Goal: Check status: Check status

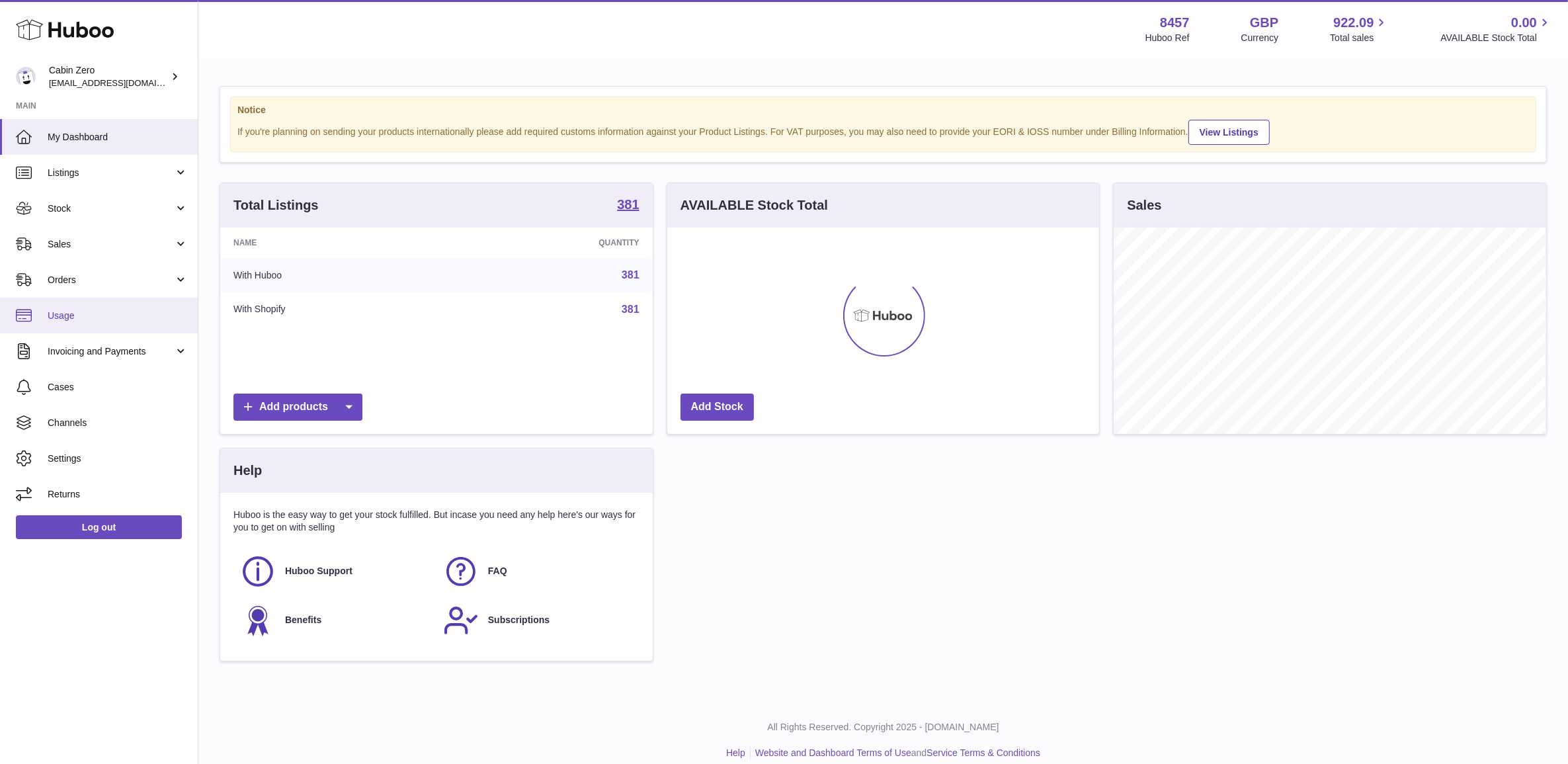
scroll to position [206, 431]
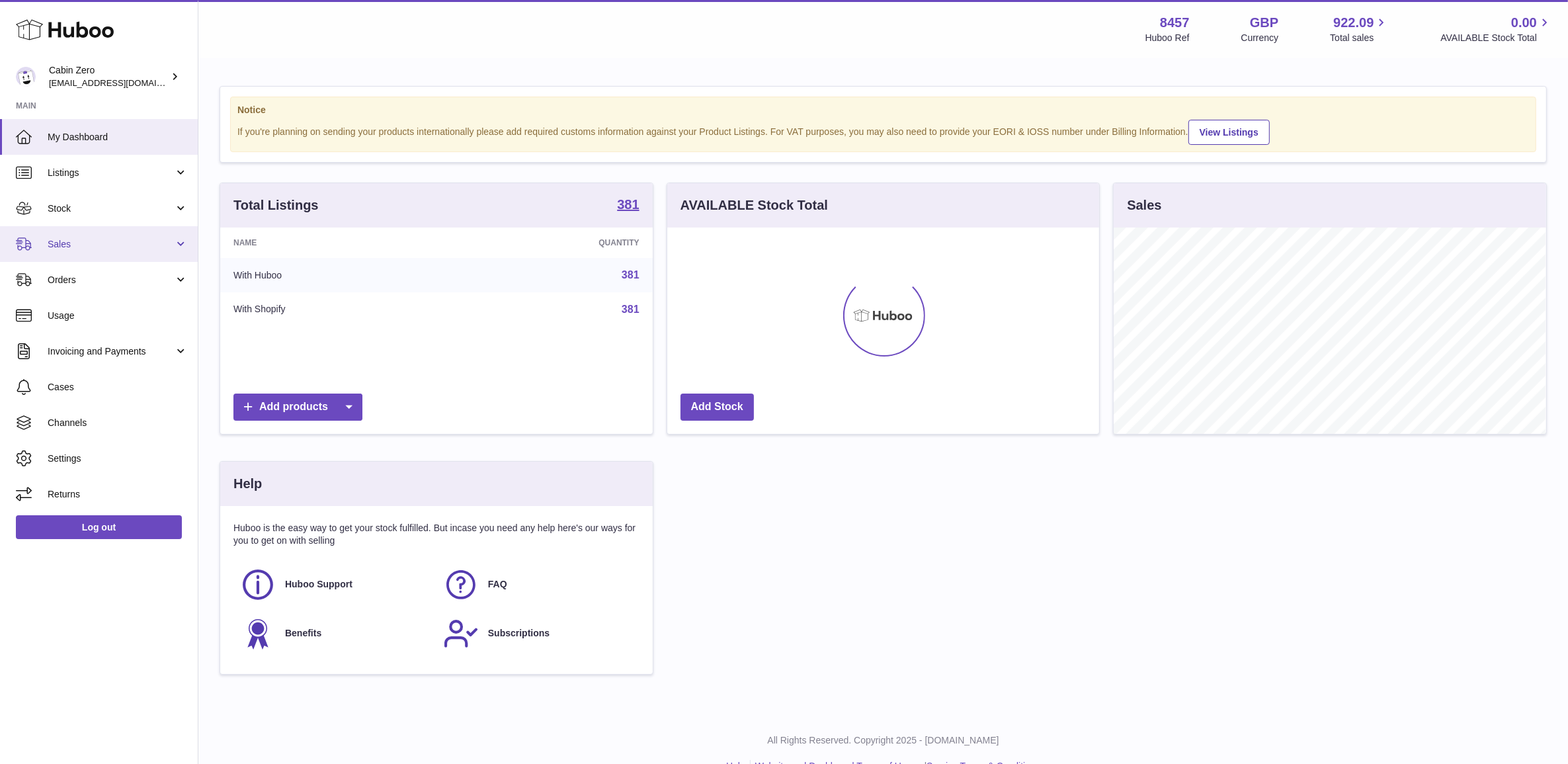
click at [120, 245] on span "Sales" at bounding box center [110, 244] width 126 height 13
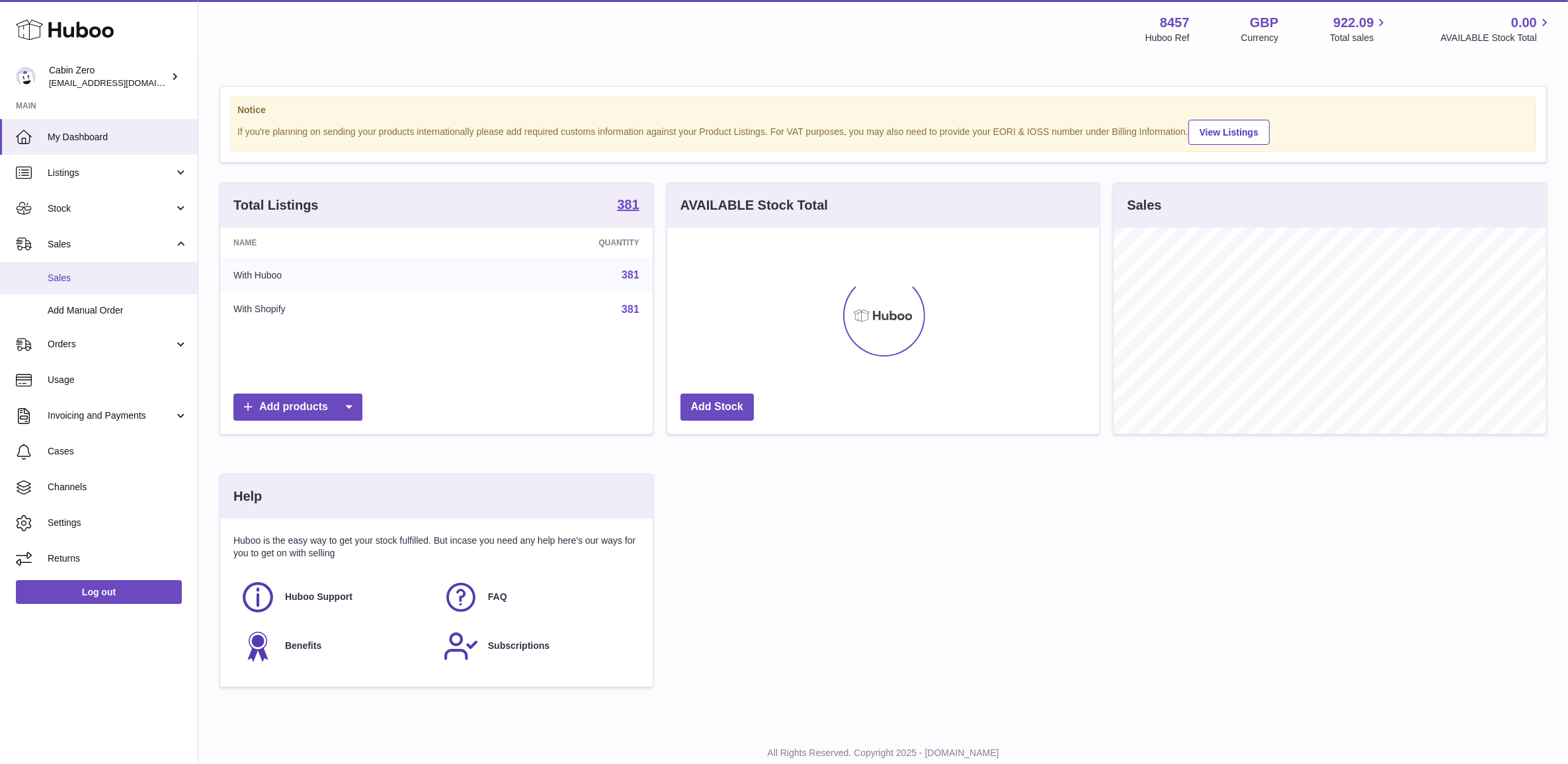
click at [111, 280] on span "Sales" at bounding box center [117, 278] width 140 height 13
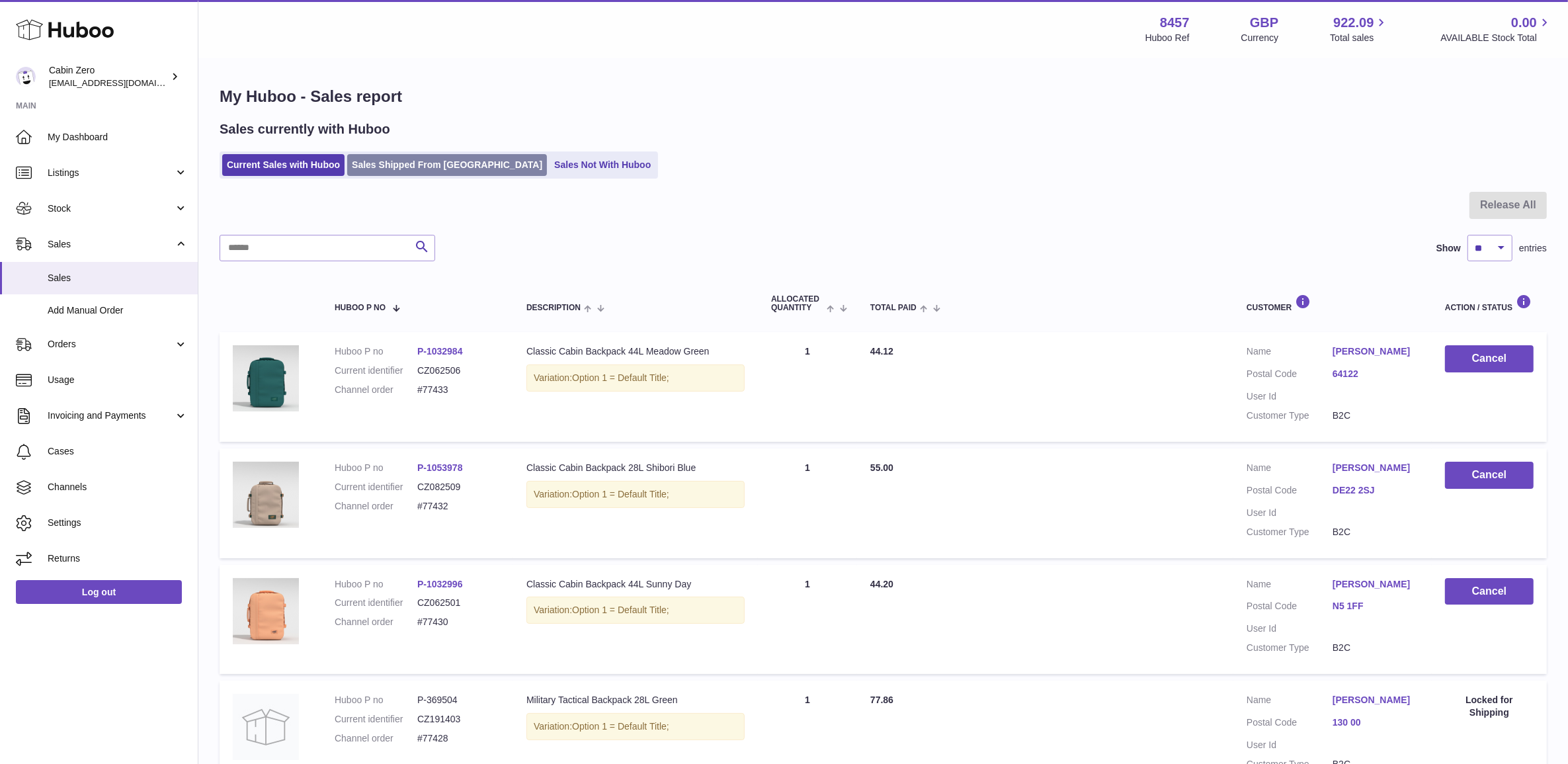
click at [429, 171] on link "Sales Shipped From [GEOGRAPHIC_DATA]" at bounding box center [447, 165] width 200 height 22
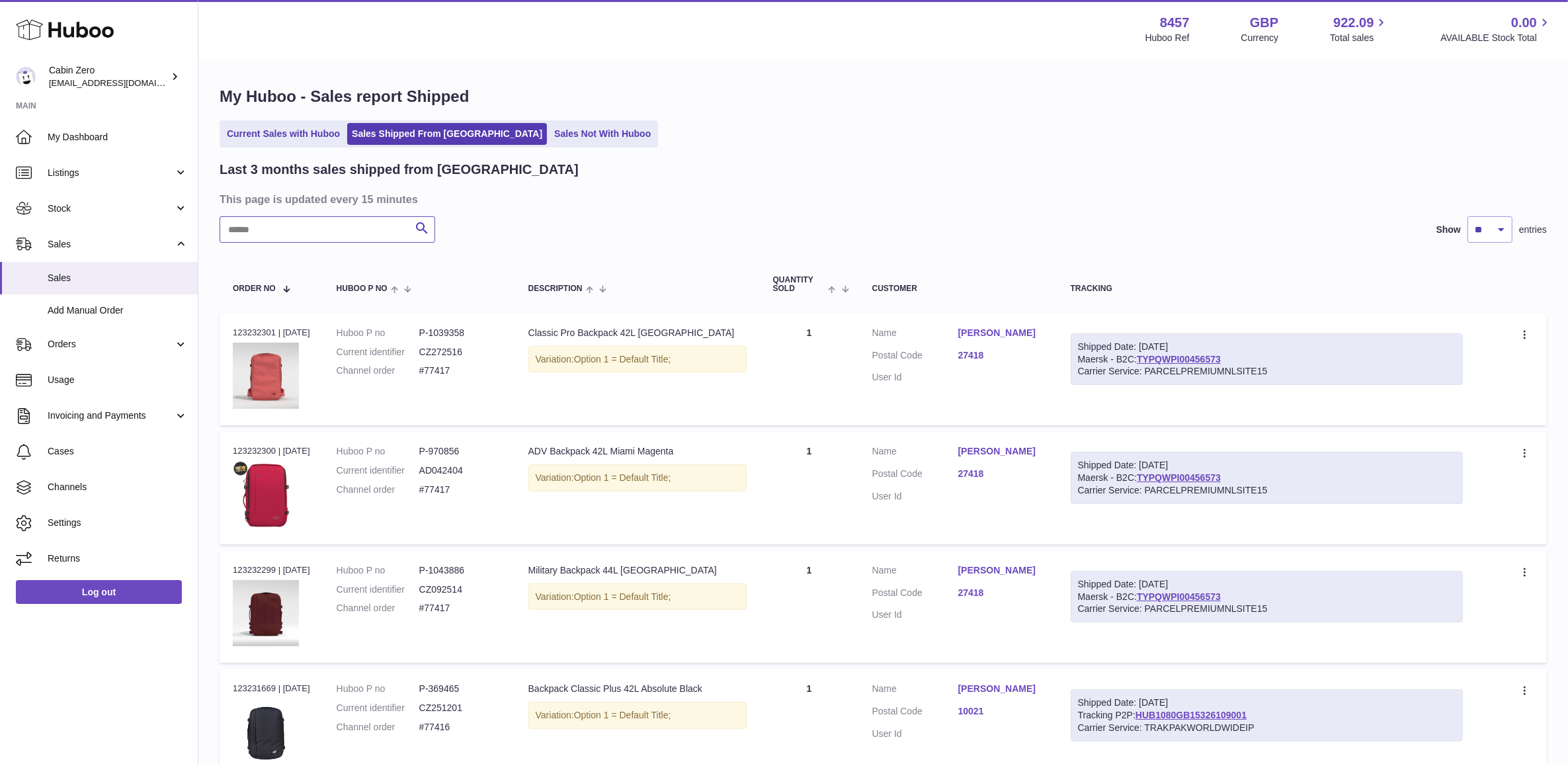
click at [365, 232] on input "text" at bounding box center [327, 229] width 215 height 26
type input "****"
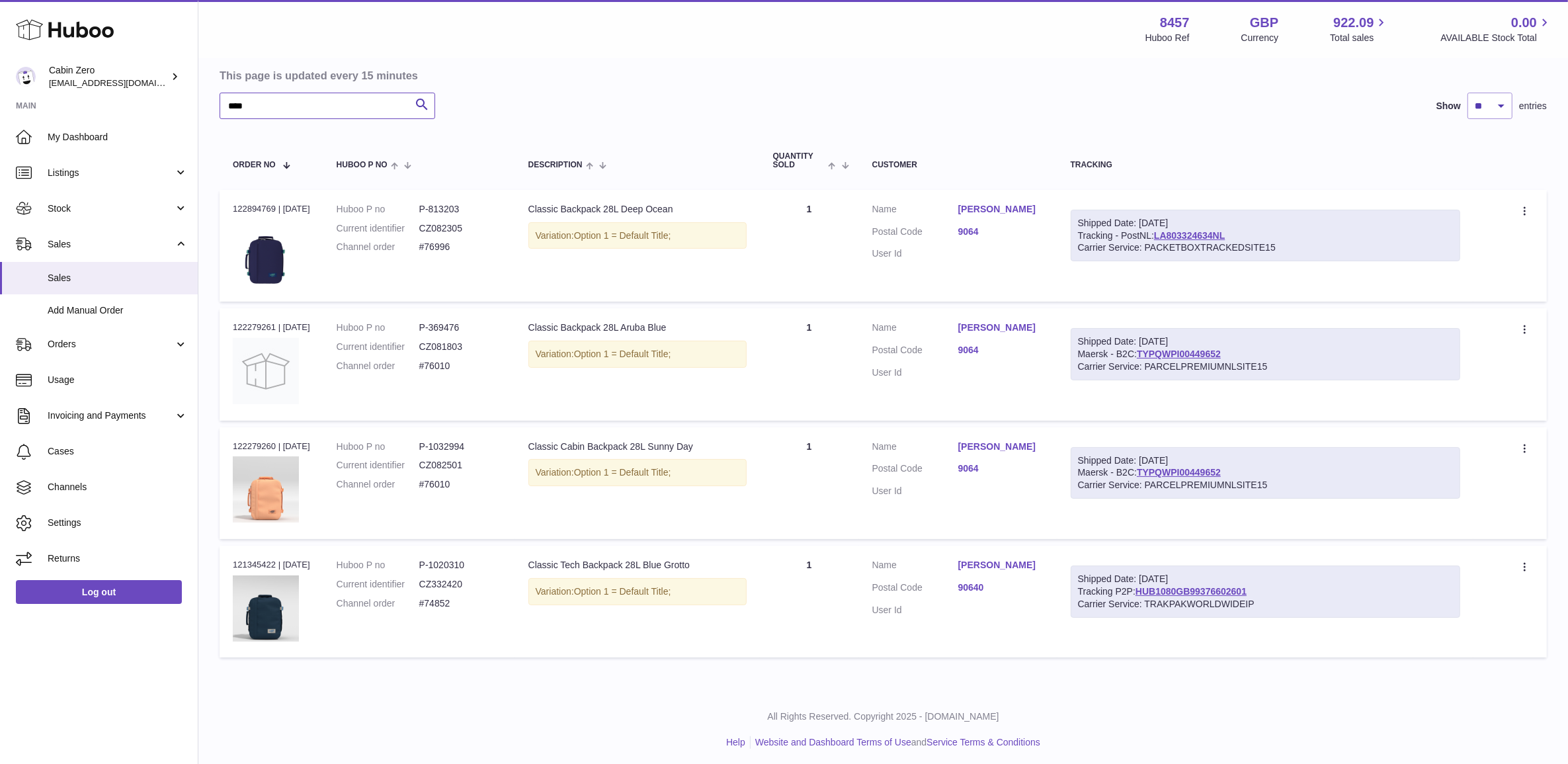
scroll to position [129, 0]
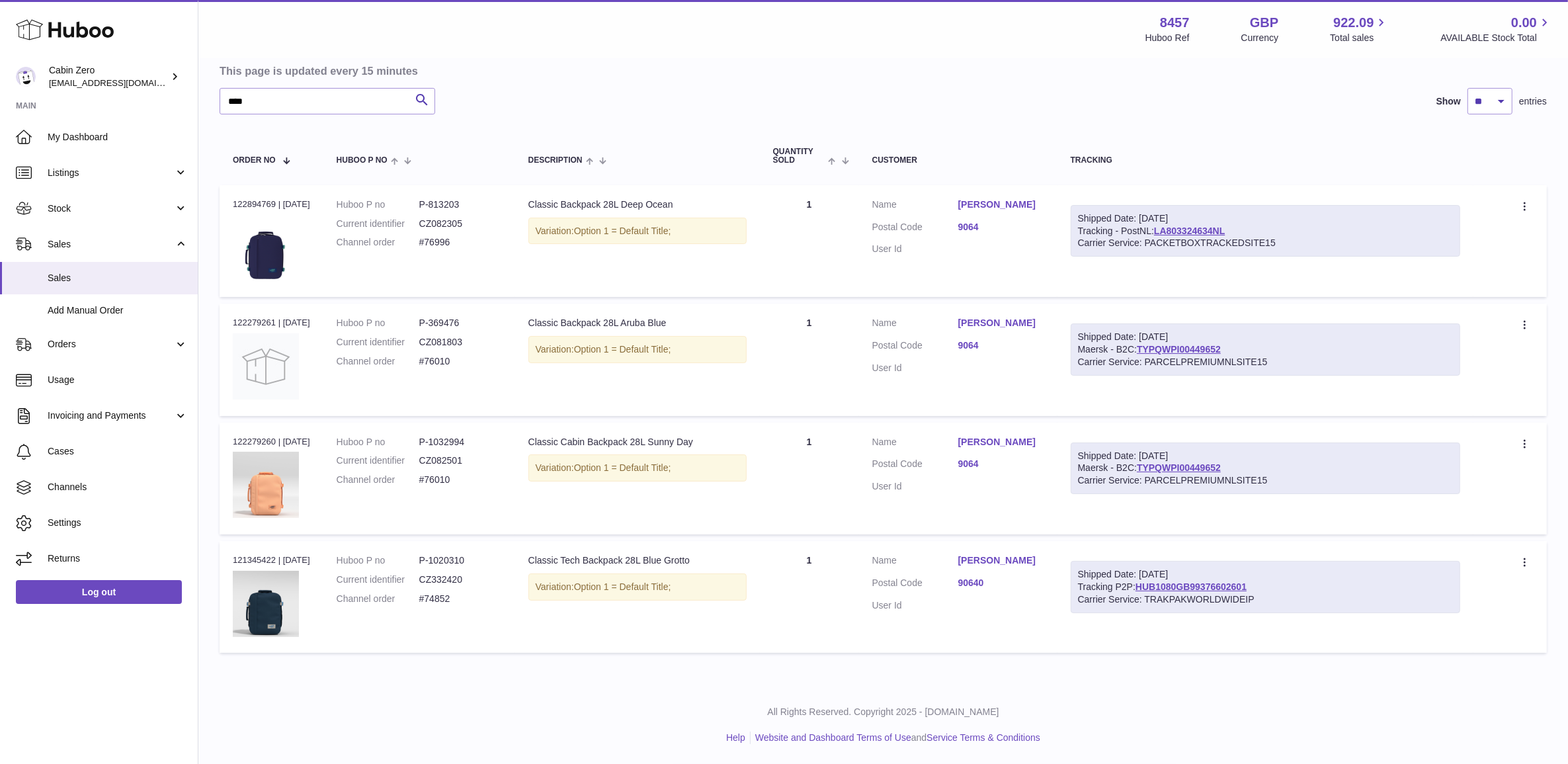
click at [454, 322] on dd "P-369476" at bounding box center [461, 323] width 83 height 13
copy dd "369476"
click at [444, 371] on dl "Huboo P no P-369476 Current identifier CZ081803 Channel order #76010" at bounding box center [419, 345] width 165 height 58
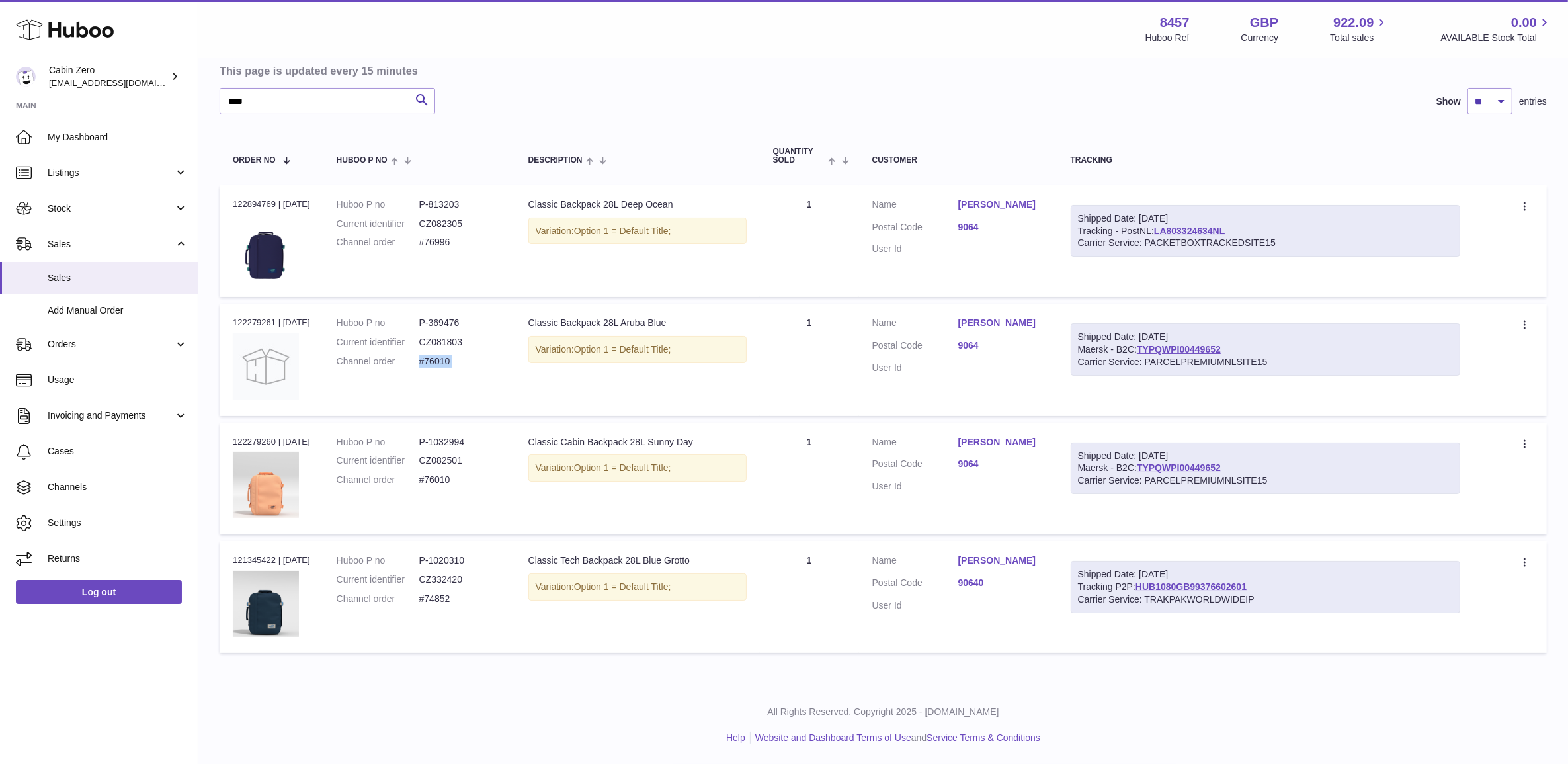
click at [444, 371] on dl "Huboo P no P-369476 Current identifier CZ081803 Channel order #76010" at bounding box center [419, 345] width 165 height 58
copy tr "#76010 Description"
click at [228, 320] on td "Order no 122279261 | 4th Aug" at bounding box center [271, 359] width 104 height 112
copy div "122279261"
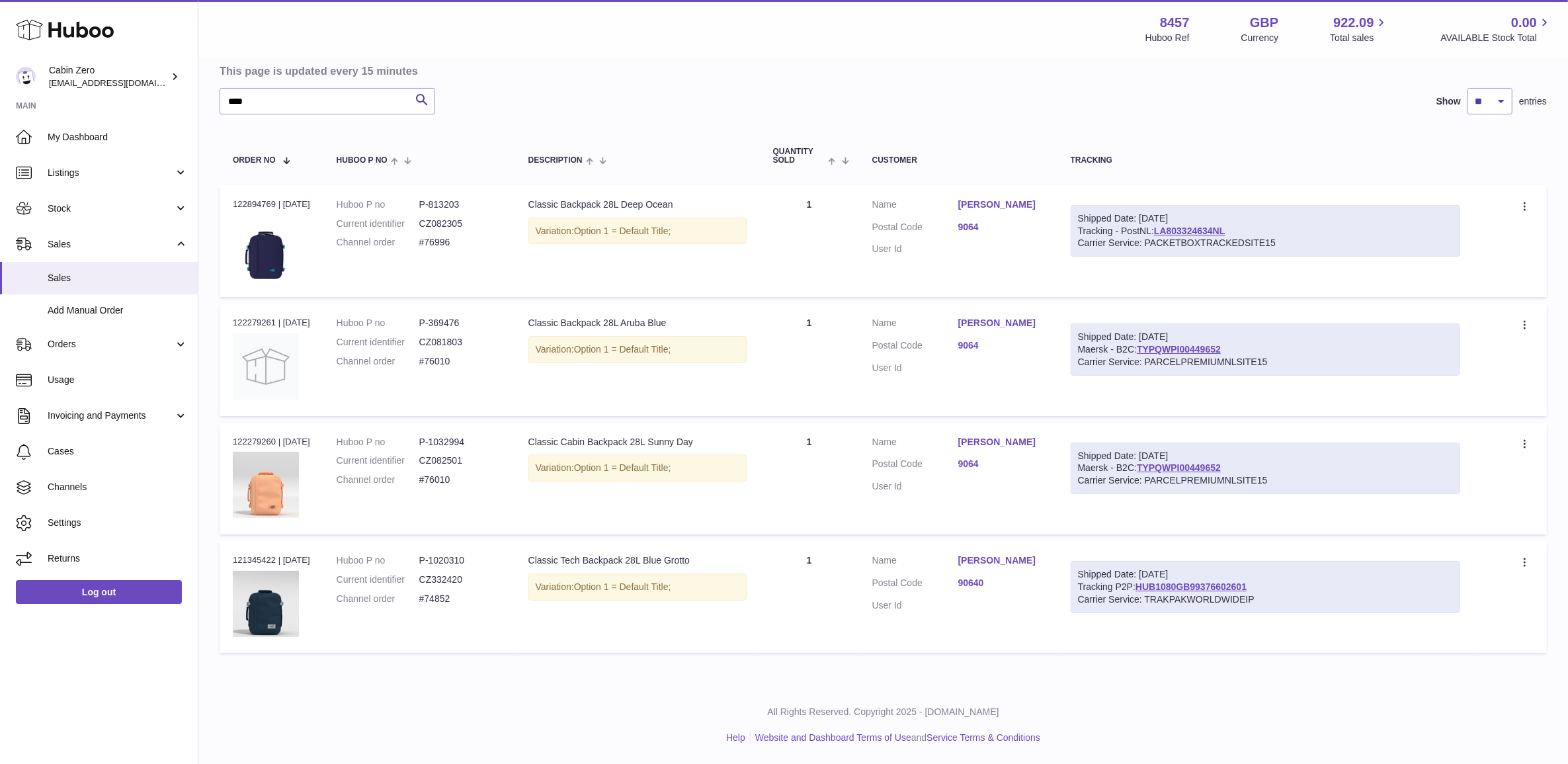
click at [445, 360] on dd "#76010" at bounding box center [461, 361] width 83 height 13
drag, startPoint x: 445, startPoint y: 360, endPoint x: 450, endPoint y: 319, distance: 41.3
click at [450, 319] on dd "P-369476" at bounding box center [461, 323] width 83 height 13
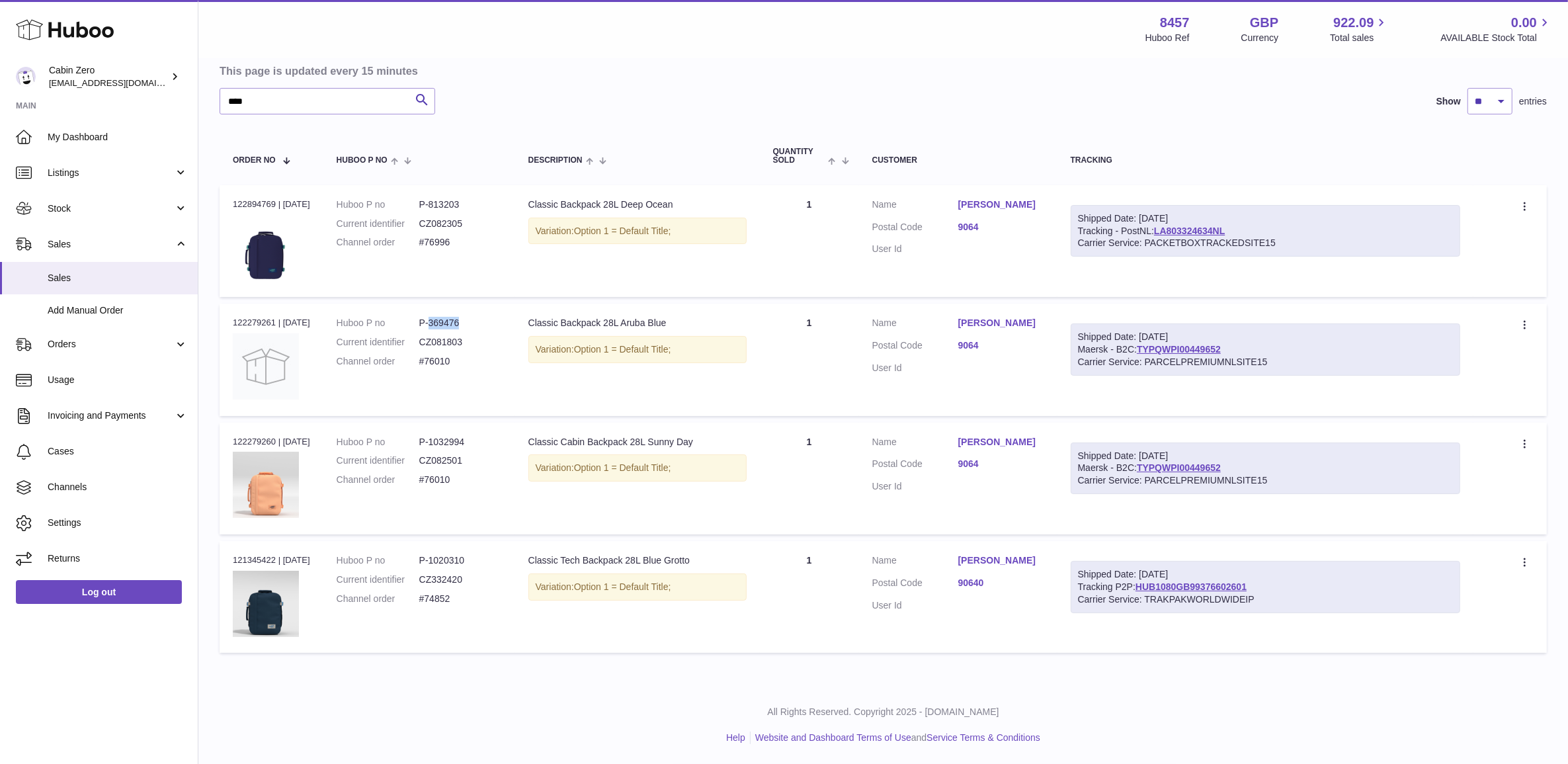
click at [450, 319] on dd "P-369476" at bounding box center [461, 323] width 83 height 13
copy dl "P-369476"
click at [253, 313] on td "Order no 122279261 | 4th Aug" at bounding box center [271, 359] width 104 height 112
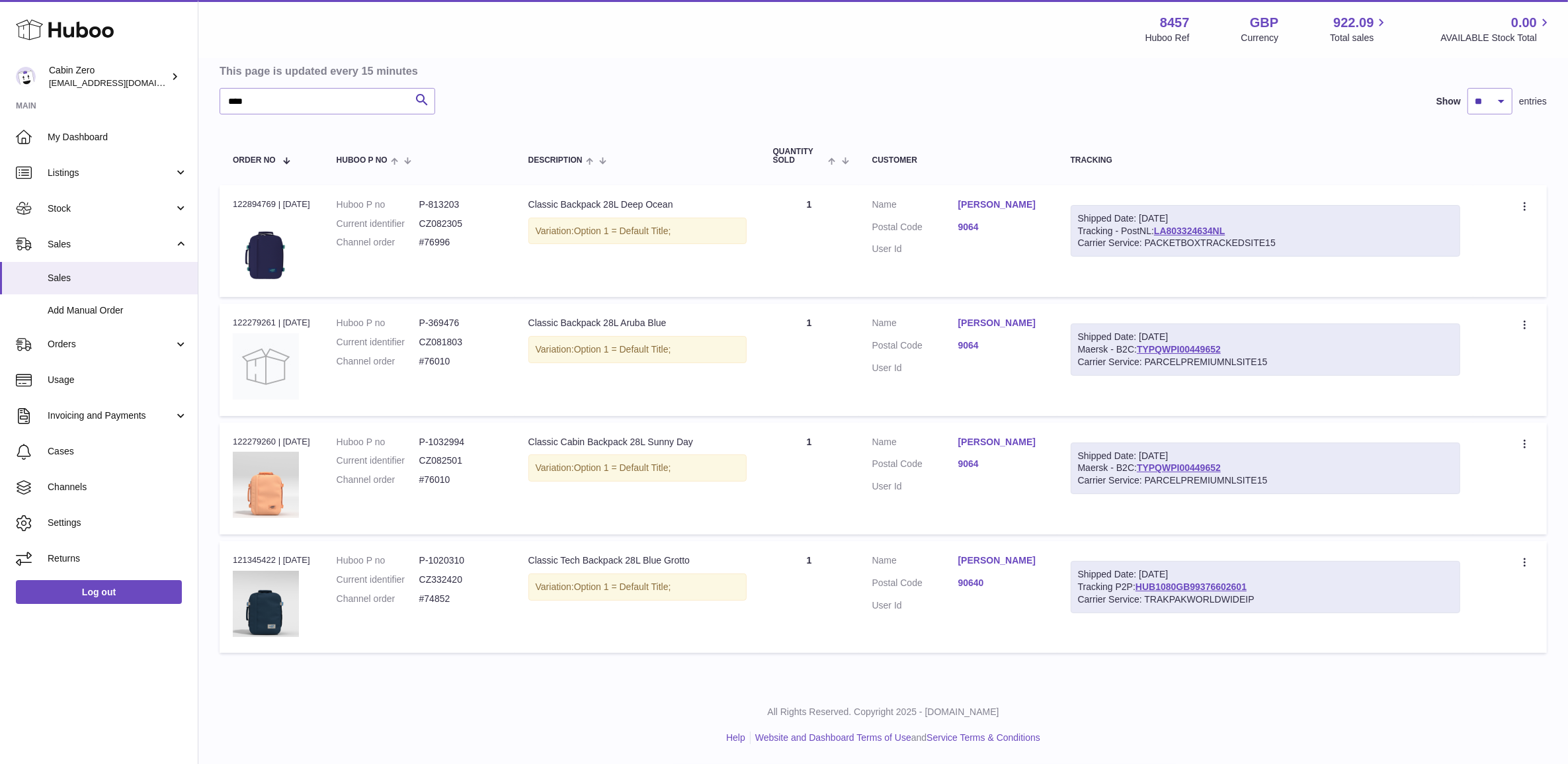
copy div "122279261"
